Goal: Navigation & Orientation: Understand site structure

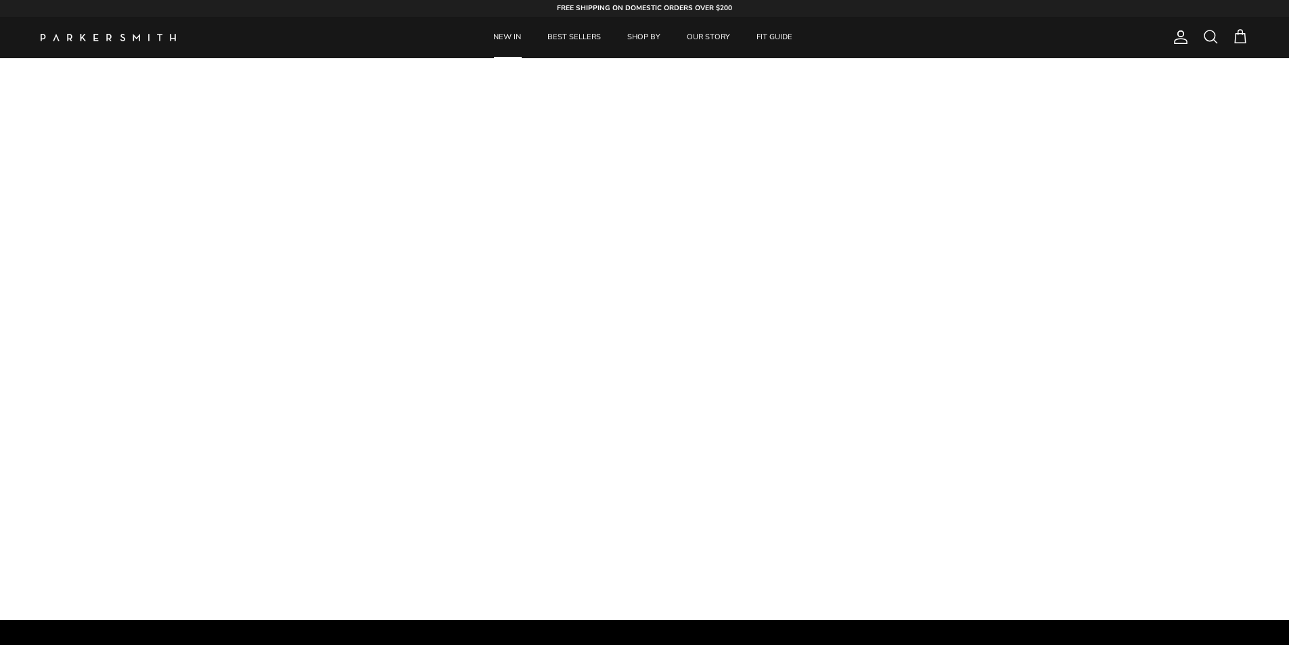
click at [505, 36] on link "NEW IN" at bounding box center [507, 37] width 52 height 41
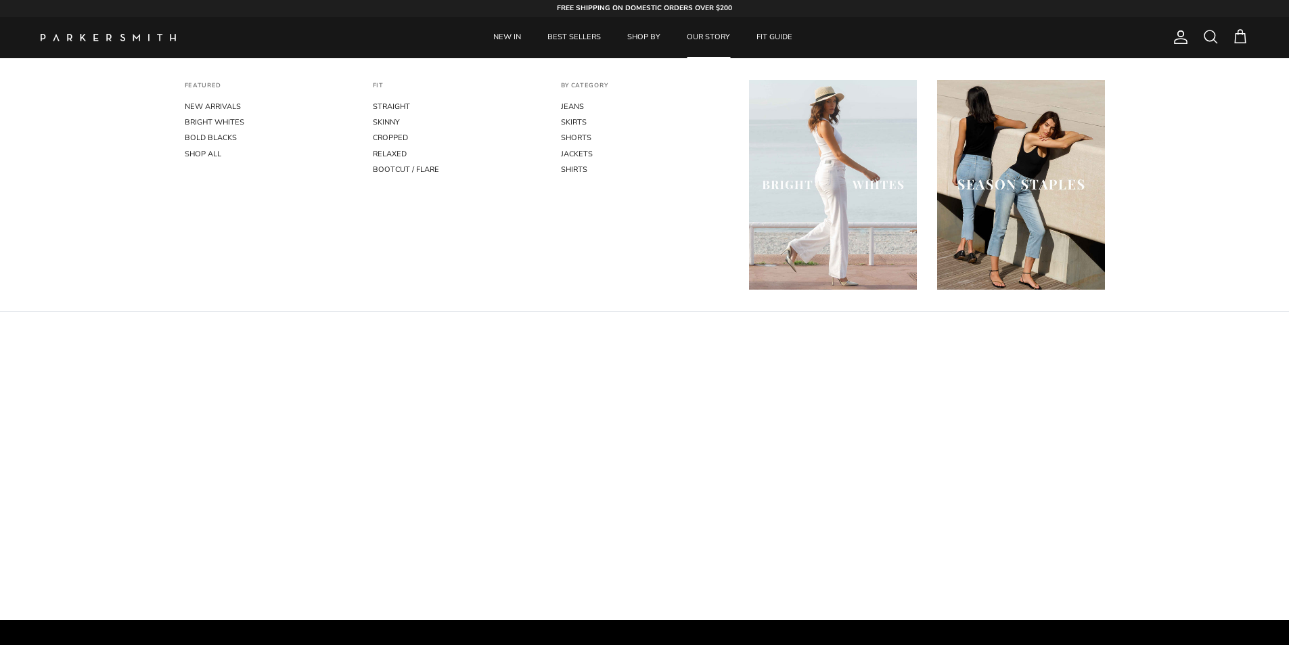
click at [720, 39] on link "OUR STORY" at bounding box center [709, 37] width 68 height 41
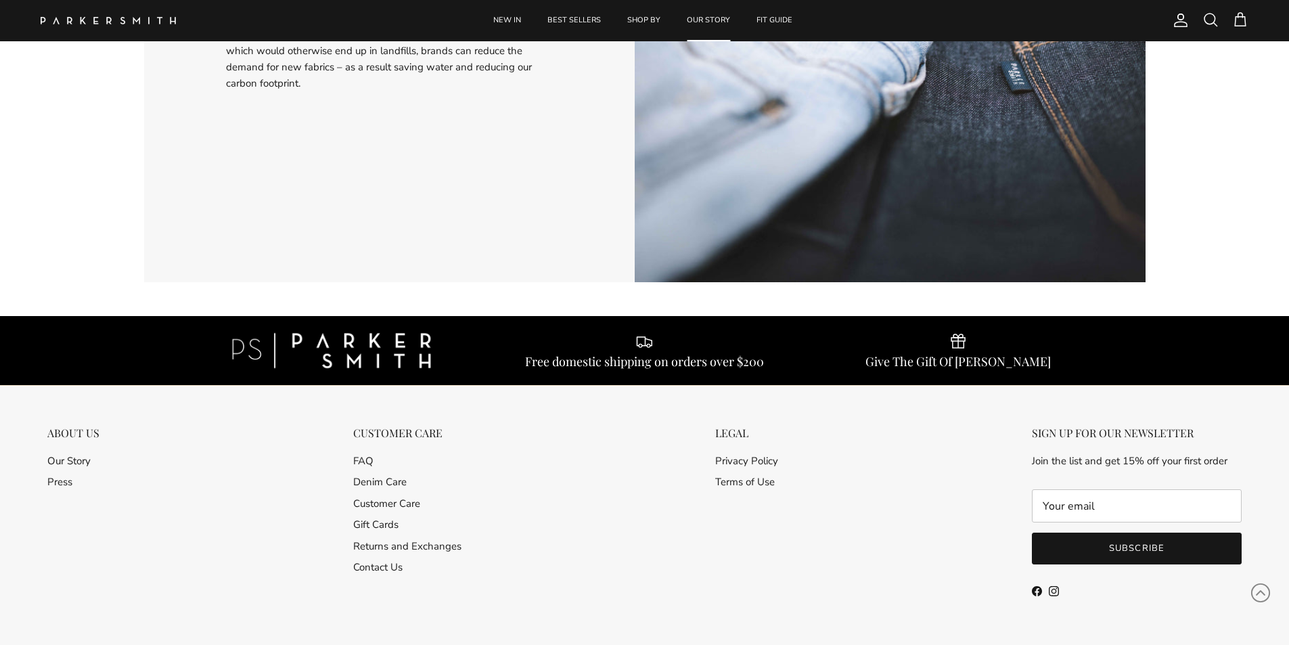
scroll to position [2701, 0]
